Goal: Find specific page/section: Find specific page/section

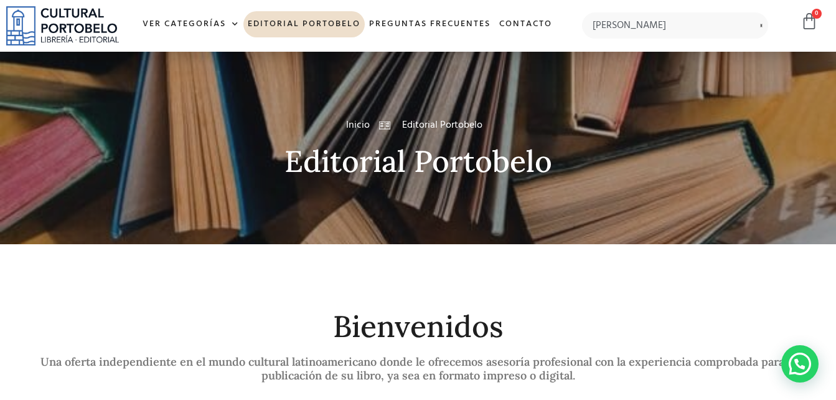
type input "[PERSON_NAME]"
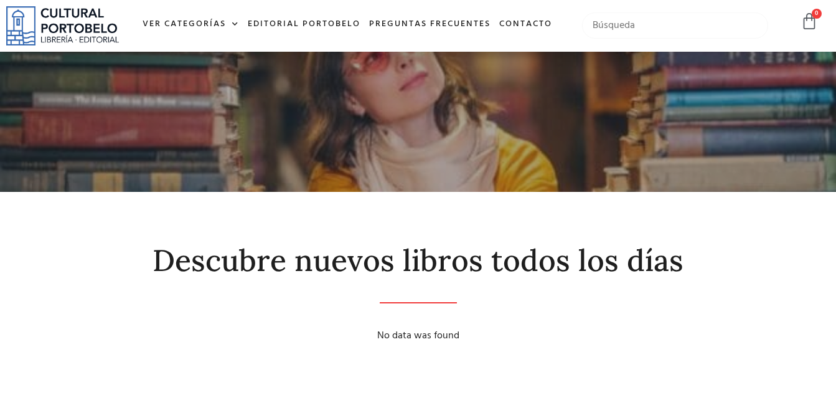
click at [633, 28] on input "text" at bounding box center [675, 25] width 186 height 26
type input "[PERSON_NAME]"
click at [605, 22] on input "text" at bounding box center [675, 25] width 186 height 26
type input "issamary sanchez ortega"
